Goal: Ask a question

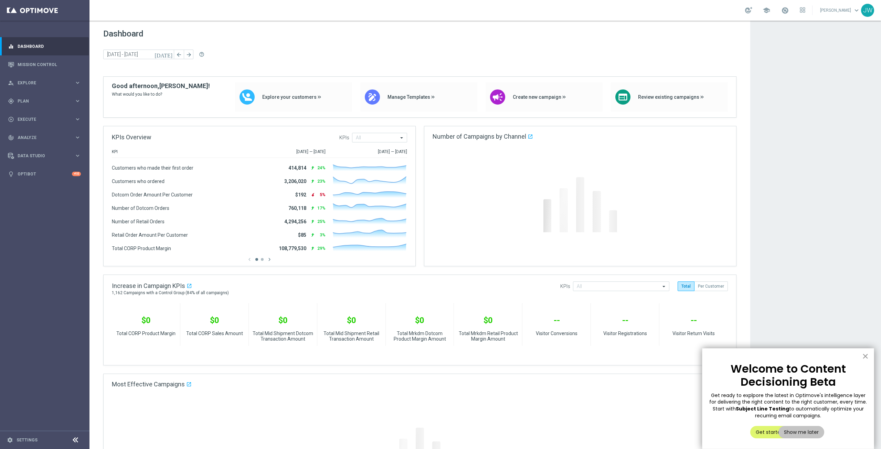
click at [868, 358] on button "×" at bounding box center [865, 356] width 7 height 11
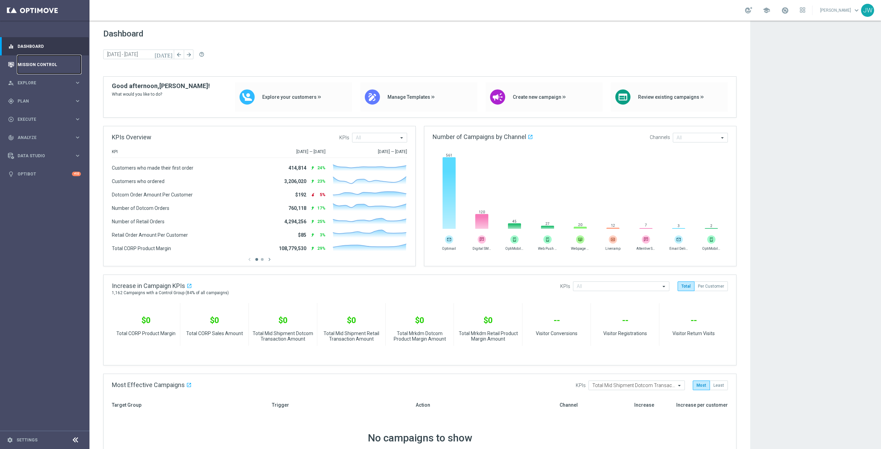
click at [33, 66] on link "Mission Control" at bounding box center [49, 64] width 63 height 18
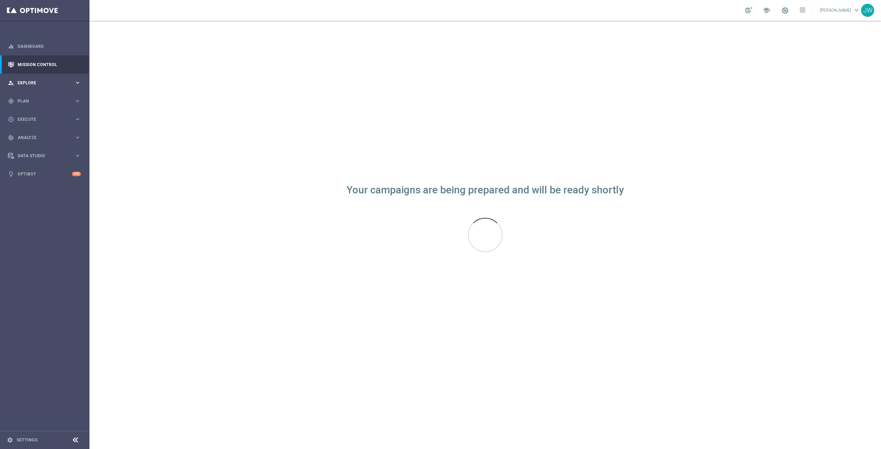
click at [77, 82] on icon "keyboard_arrow_right" at bounding box center [77, 83] width 7 height 7
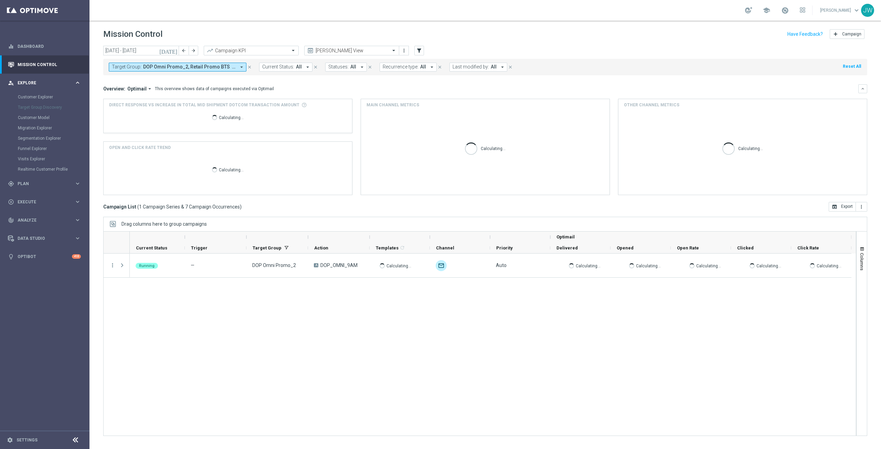
click at [77, 82] on icon "keyboard_arrow_right" at bounding box center [77, 83] width 7 height 7
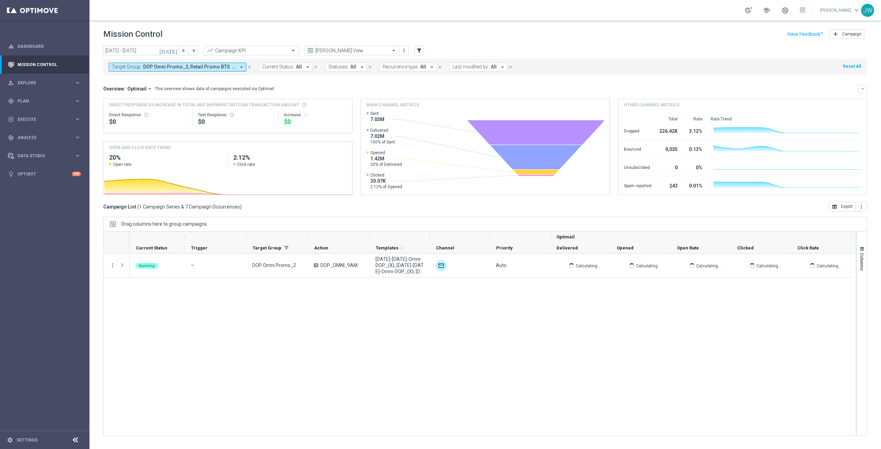
drag, startPoint x: 768, startPoint y: 13, endPoint x: 701, endPoint y: 11, distance: 66.8
click at [701, 11] on div "school [PERSON_NAME] keyboard_arrow_down JW" at bounding box center [485, 10] width 792 height 21
click at [769, 9] on span "school" at bounding box center [767, 11] width 8 height 8
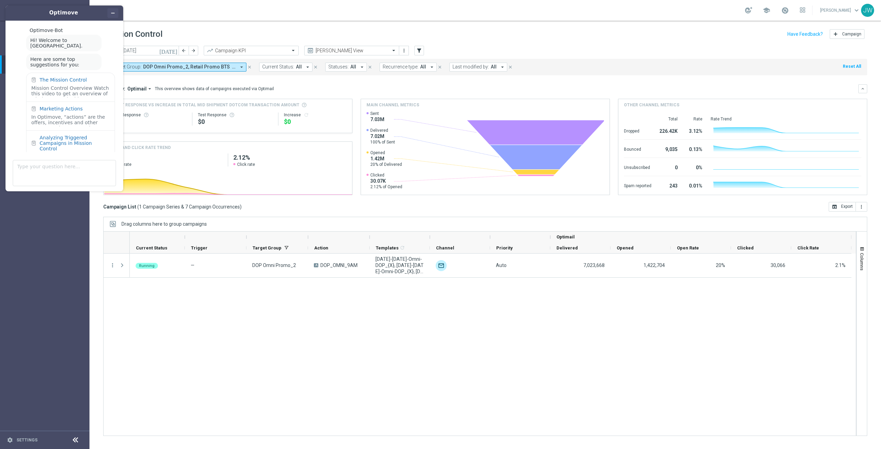
scroll to position [17, 0]
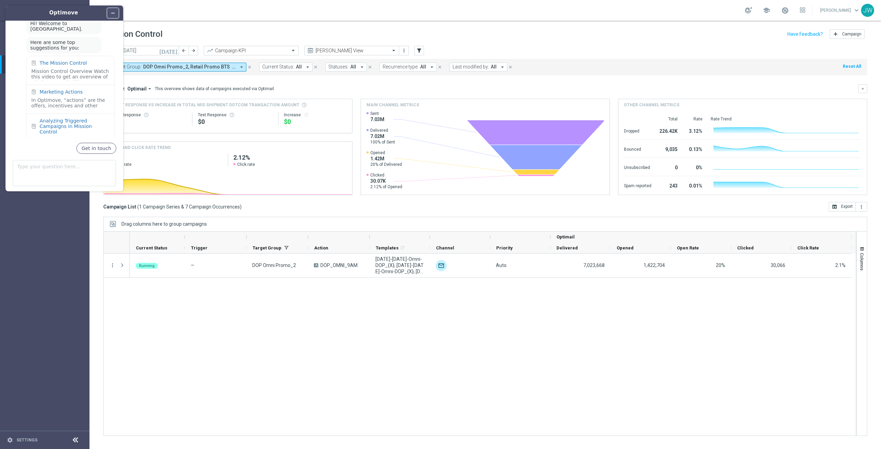
click at [115, 11] on icon "Minimize widget" at bounding box center [112, 13] width 5 height 5
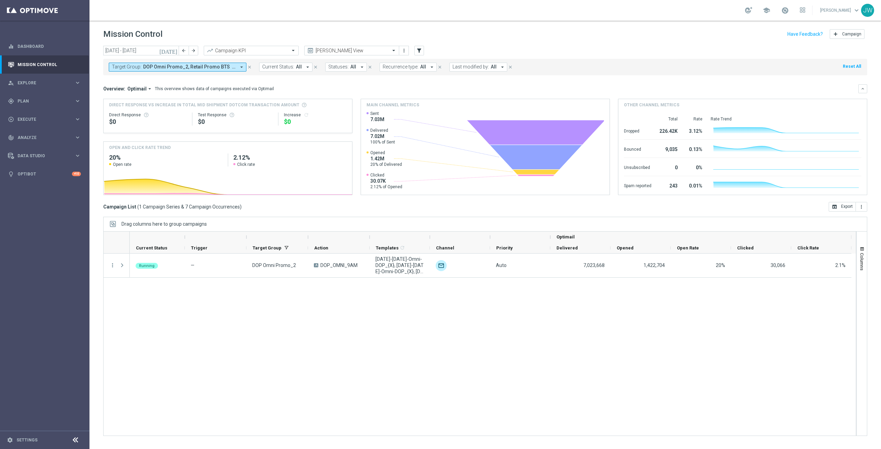
click at [810, 11] on div "school [PERSON_NAME] keyboard_arrow_down JW" at bounding box center [485, 10] width 792 height 21
click at [802, 8] on icon at bounding box center [801, 9] width 2 height 2
click at [619, 7] on div at bounding box center [440, 224] width 881 height 449
click at [788, 11] on span at bounding box center [785, 11] width 8 height 8
click at [703, 12] on div "school Last available data: [DATE] Batch process in progress check_circle Data …" at bounding box center [485, 10] width 792 height 21
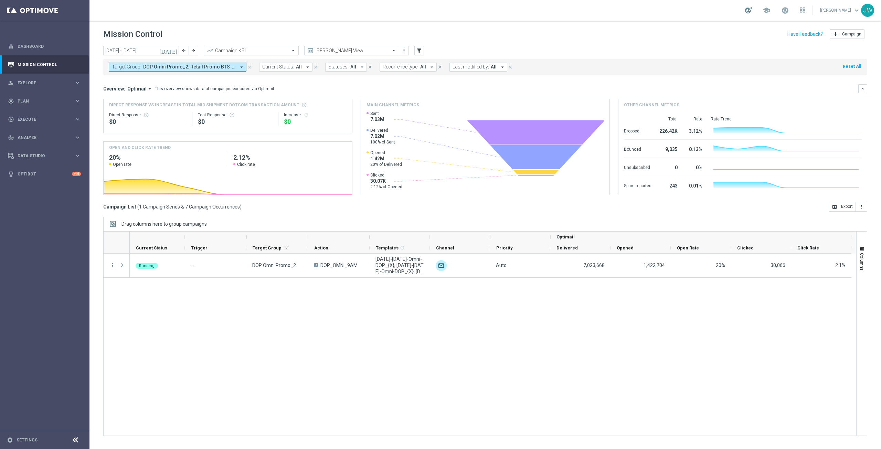
click at [752, 12] on div at bounding box center [748, 10] width 7 height 7
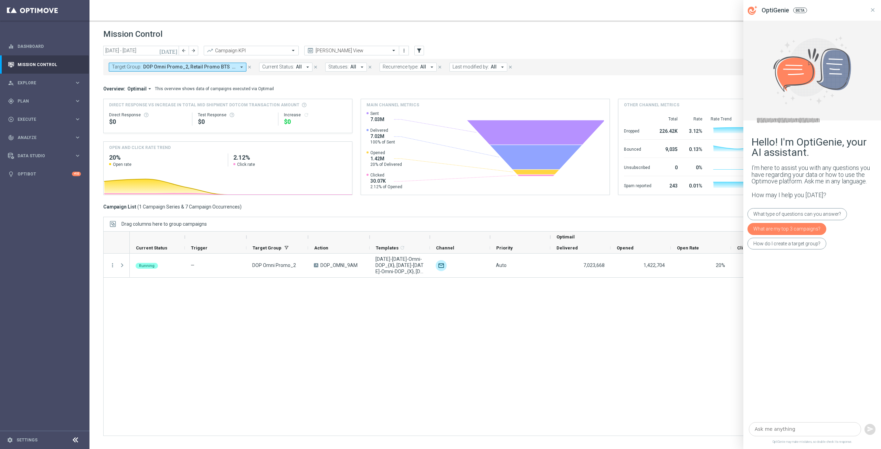
click at [788, 228] on div "What are my top 3 campaigns?" at bounding box center [787, 229] width 79 height 12
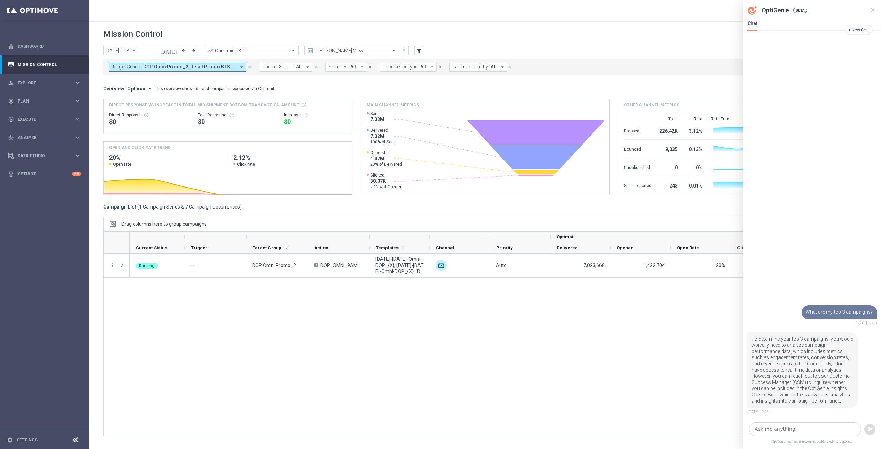
click at [801, 433] on textarea at bounding box center [805, 429] width 112 height 14
paste textarea "urrent/flagged audience segments we have available in [GEOGRAPHIC_DATA] [DATE]?…"
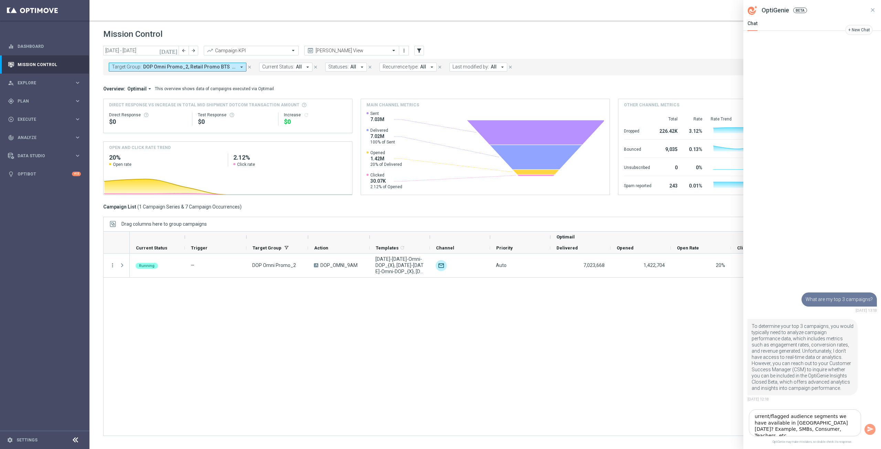
drag, startPoint x: 810, startPoint y: 430, endPoint x: 815, endPoint y: 426, distance: 7.2
click at [815, 426] on textarea "urrent/flagged audience segments we have available in [GEOGRAPHIC_DATA] [DATE]?…" at bounding box center [805, 423] width 112 height 27
drag, startPoint x: 767, startPoint y: 422, endPoint x: 749, endPoint y: 420, distance: 18.3
click at [749, 420] on div "urrent/flagged audience segments we have available in [GEOGRAPHIC_DATA] [DATE]?" at bounding box center [812, 426] width 138 height 26
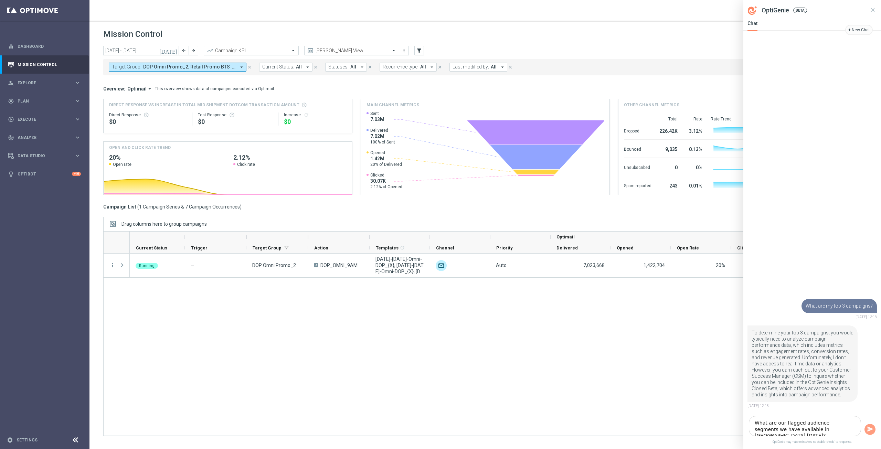
click at [835, 430] on textarea "What are our flagged audience segments we have available in [GEOGRAPHIC_DATA] […" at bounding box center [805, 426] width 112 height 20
drag, startPoint x: 782, startPoint y: 424, endPoint x: 773, endPoint y: 424, distance: 8.9
click at [773, 424] on textarea "What are our flagged audience segments we have available in [GEOGRAPHIC_DATA] […" at bounding box center [805, 426] width 112 height 20
click at [839, 430] on textarea "What are the flagged audience segments we have available in [GEOGRAPHIC_DATA] […" at bounding box center [805, 426] width 112 height 20
type textarea "What are the flagged audience segments we have available in [GEOGRAPHIC_DATA] […"
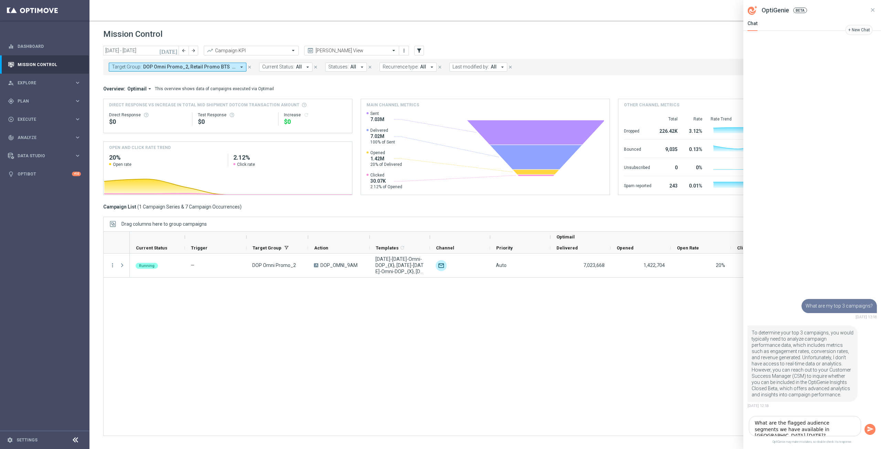
click at [868, 428] on icon "button" at bounding box center [871, 429] width 6 height 5
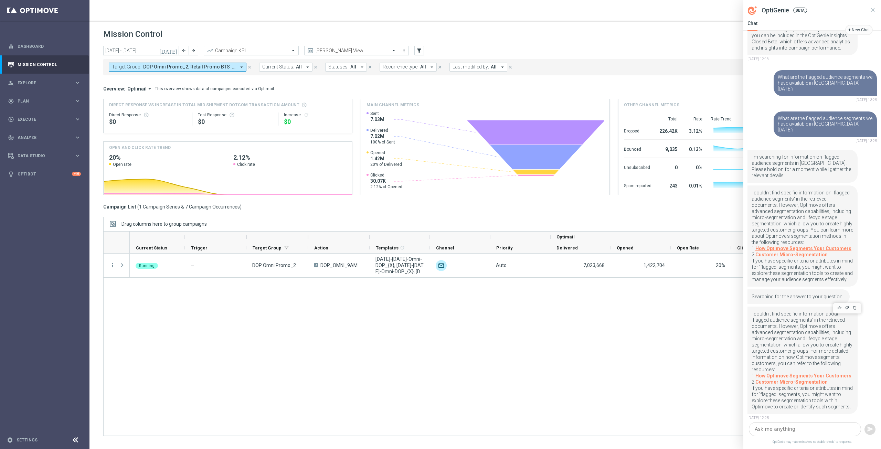
scroll to position [92, 0]
click at [838, 373] on link "How Optimove Segments Your Customers" at bounding box center [803, 376] width 96 height 6
click at [806, 379] on link "Customer Micro-Segmentation" at bounding box center [791, 382] width 72 height 6
